Goal: Use online tool/utility: Utilize a website feature to perform a specific function

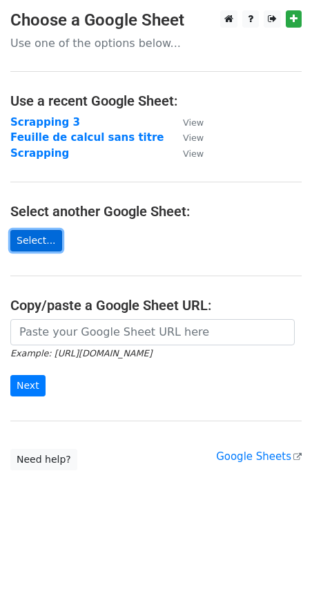
click at [27, 240] on link "Select..." at bounding box center [36, 240] width 52 height 21
click at [33, 239] on link "Select..." at bounding box center [36, 240] width 52 height 21
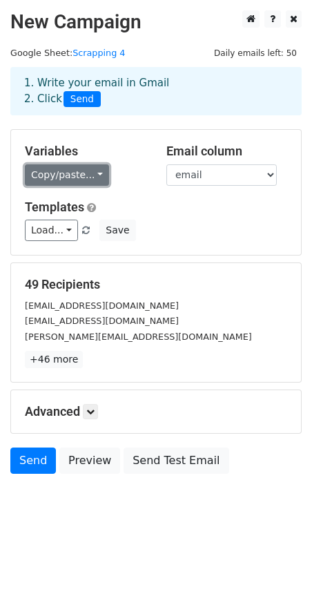
click at [91, 175] on link "Copy/paste..." at bounding box center [67, 174] width 84 height 21
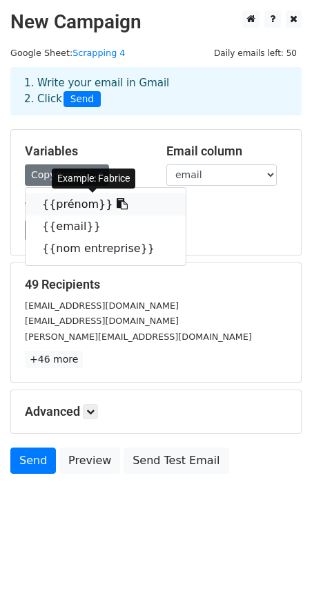
click at [117, 208] on icon at bounding box center [122, 203] width 11 height 11
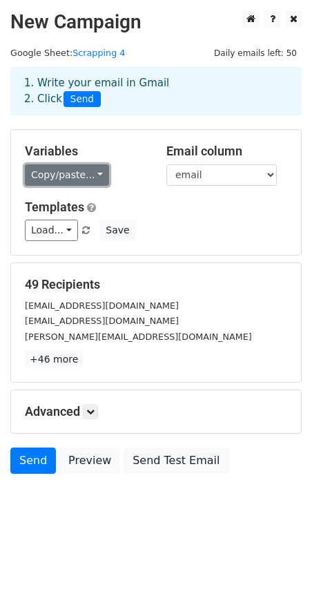
click at [68, 173] on link "Copy/paste..." at bounding box center [67, 174] width 84 height 21
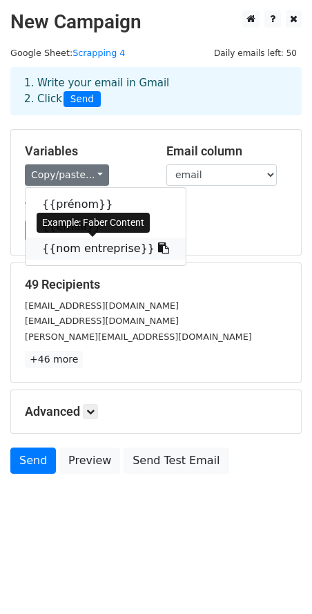
click at [158, 250] on icon at bounding box center [163, 248] width 11 height 11
